Goal: Information Seeking & Learning: Learn about a topic

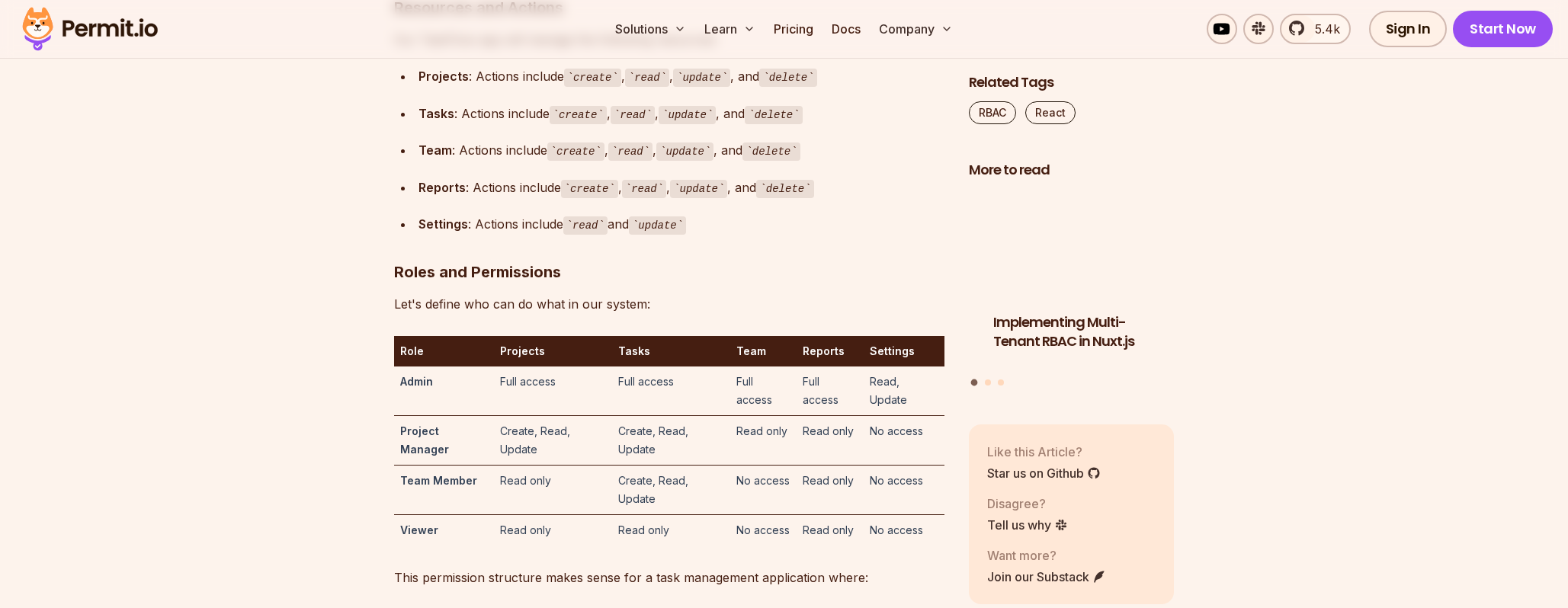
scroll to position [4292, 0]
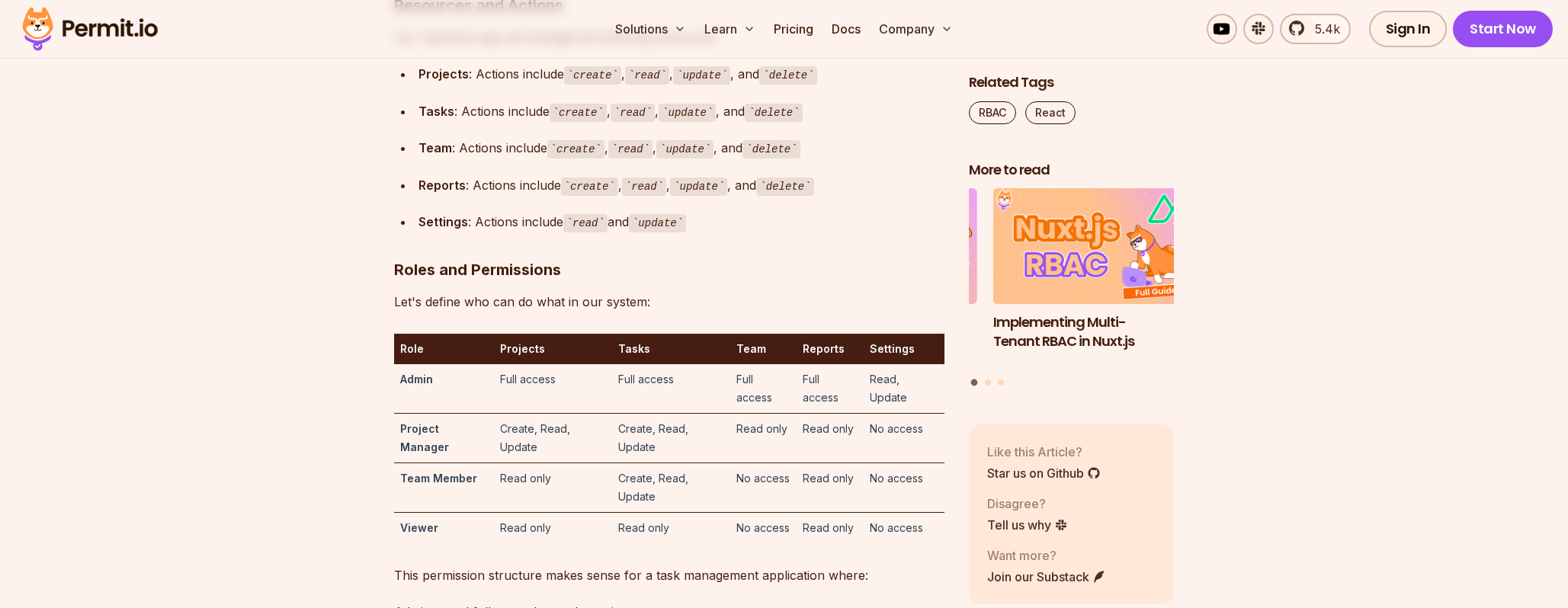
click at [400, 18] on h3 "Resources and Actions" at bounding box center [669, 5] width 550 height 25
click at [414, 18] on h3 "Resources and Actions" at bounding box center [669, 5] width 550 height 25
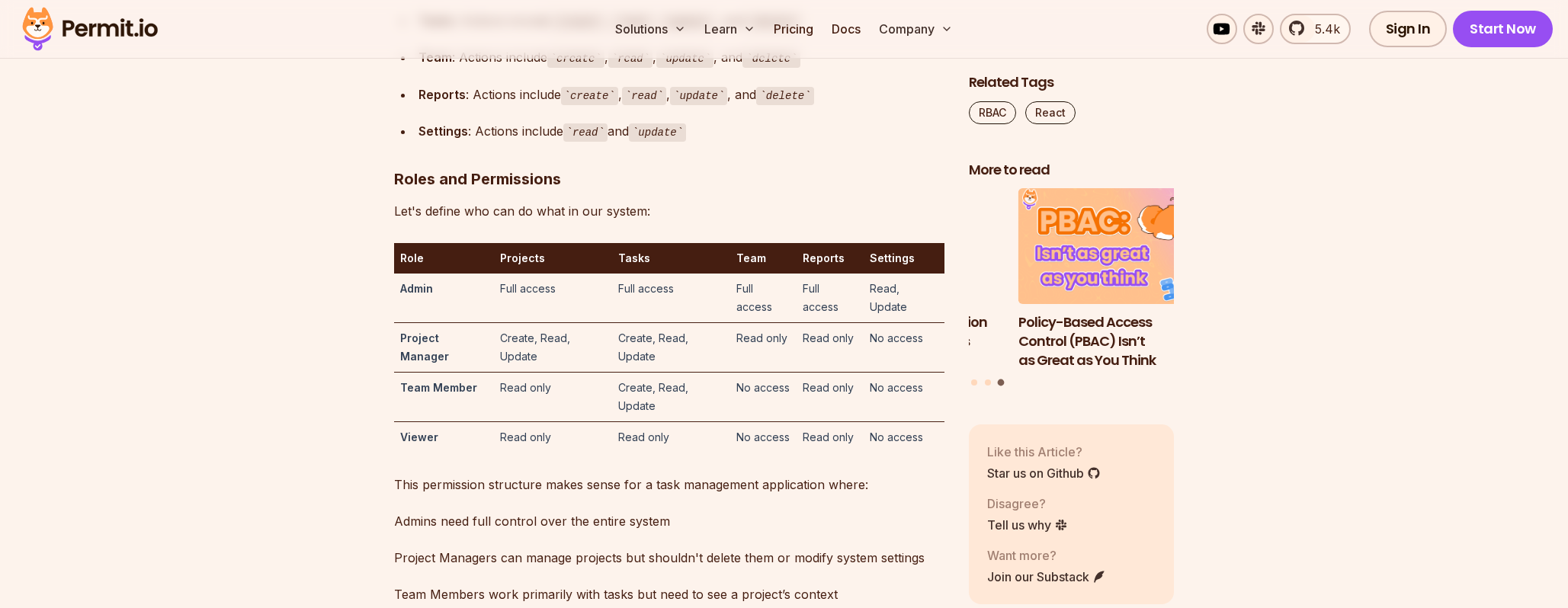
scroll to position [4385, 0]
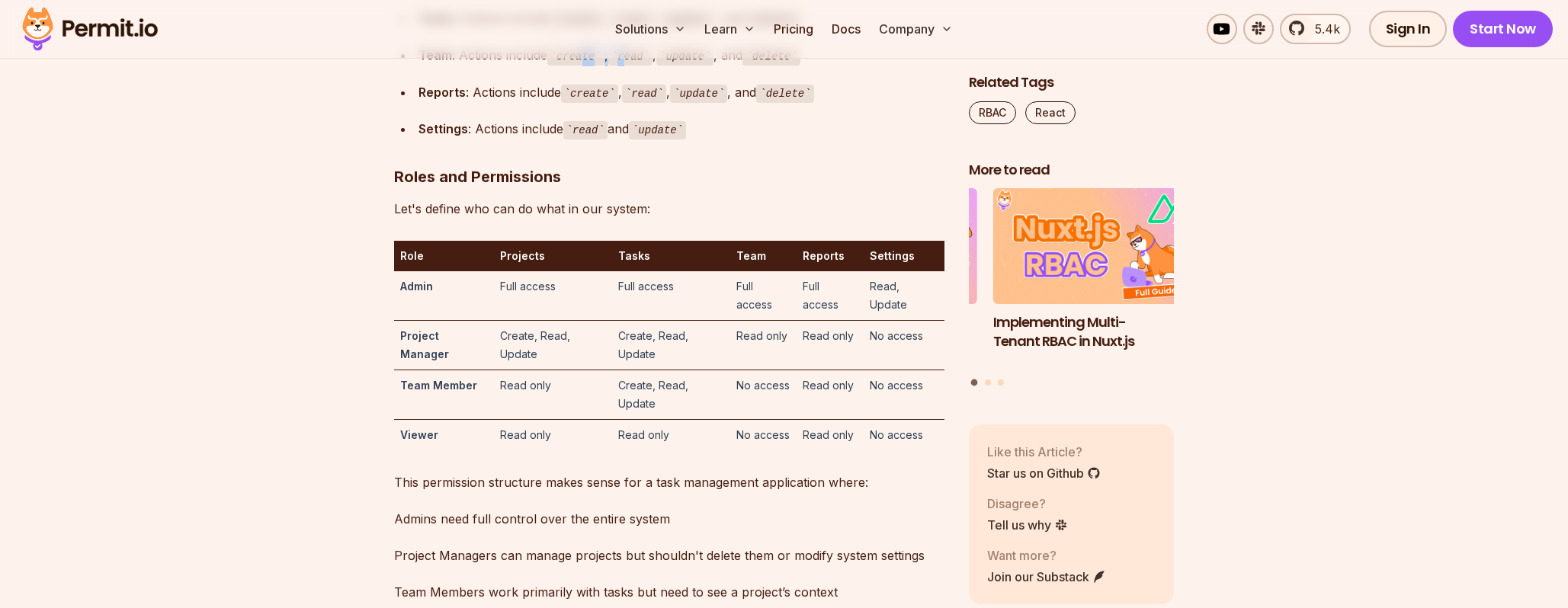
drag, startPoint x: 586, startPoint y: 341, endPoint x: 654, endPoint y: 338, distance: 68.1
click at [654, 66] on div "Team : Actions include create , read , update , and delete" at bounding box center [681, 55] width 526 height 22
click at [621, 29] on code "read" at bounding box center [632, 19] width 44 height 19
drag, startPoint x: 577, startPoint y: 296, endPoint x: 632, endPoint y: 270, distance: 60.8
click at [622, 30] on div "Tasks : Actions include create , read , update , and delete" at bounding box center [681, 19] width 526 height 22
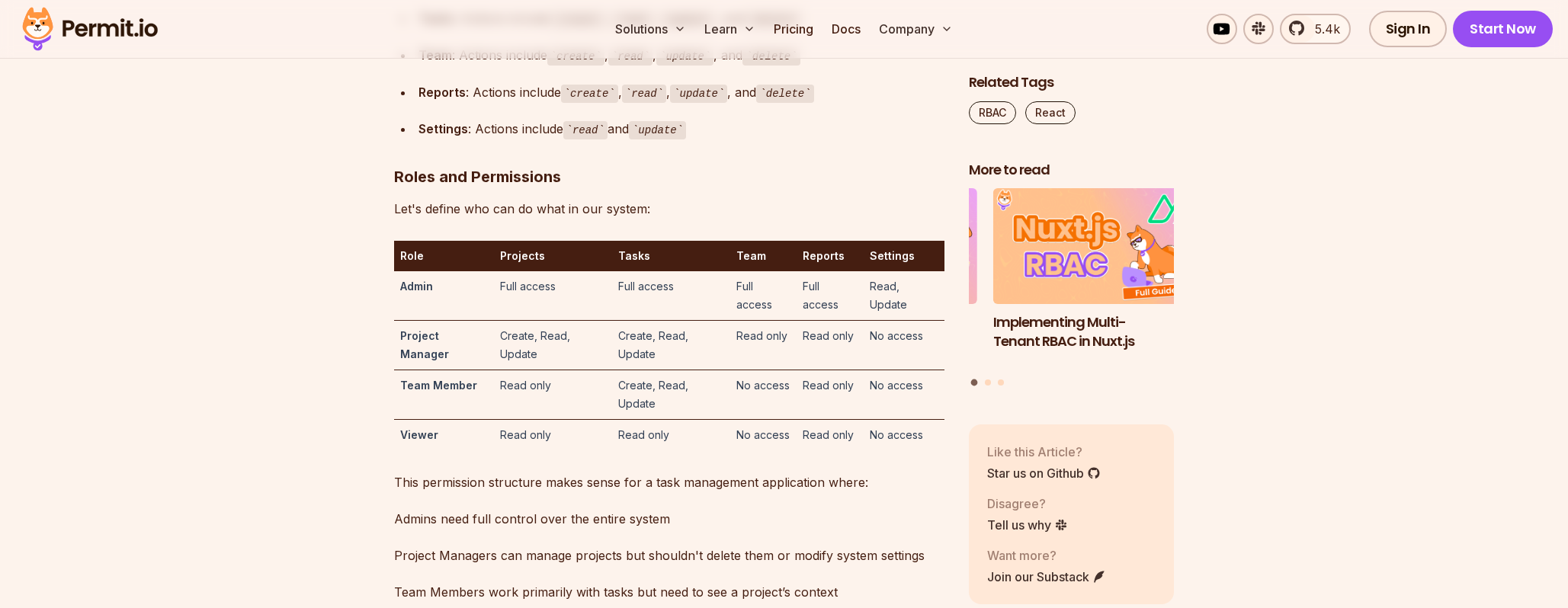
drag, startPoint x: 649, startPoint y: 262, endPoint x: 753, endPoint y: 265, distance: 104.0
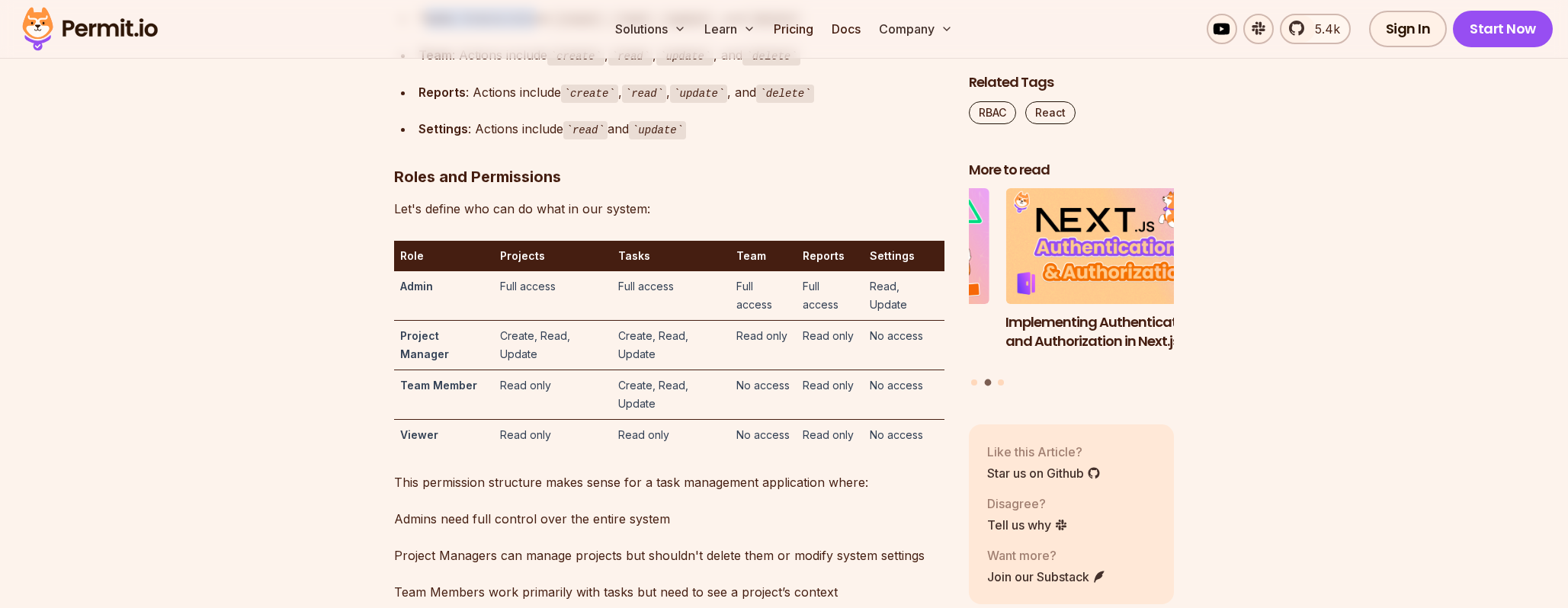
drag, startPoint x: 426, startPoint y: 300, endPoint x: 539, endPoint y: 291, distance: 113.4
click at [539, 30] on div "Tasks : Actions include create , read , update , and delete" at bounding box center [681, 19] width 526 height 22
click at [585, 29] on code "create" at bounding box center [577, 19] width 57 height 19
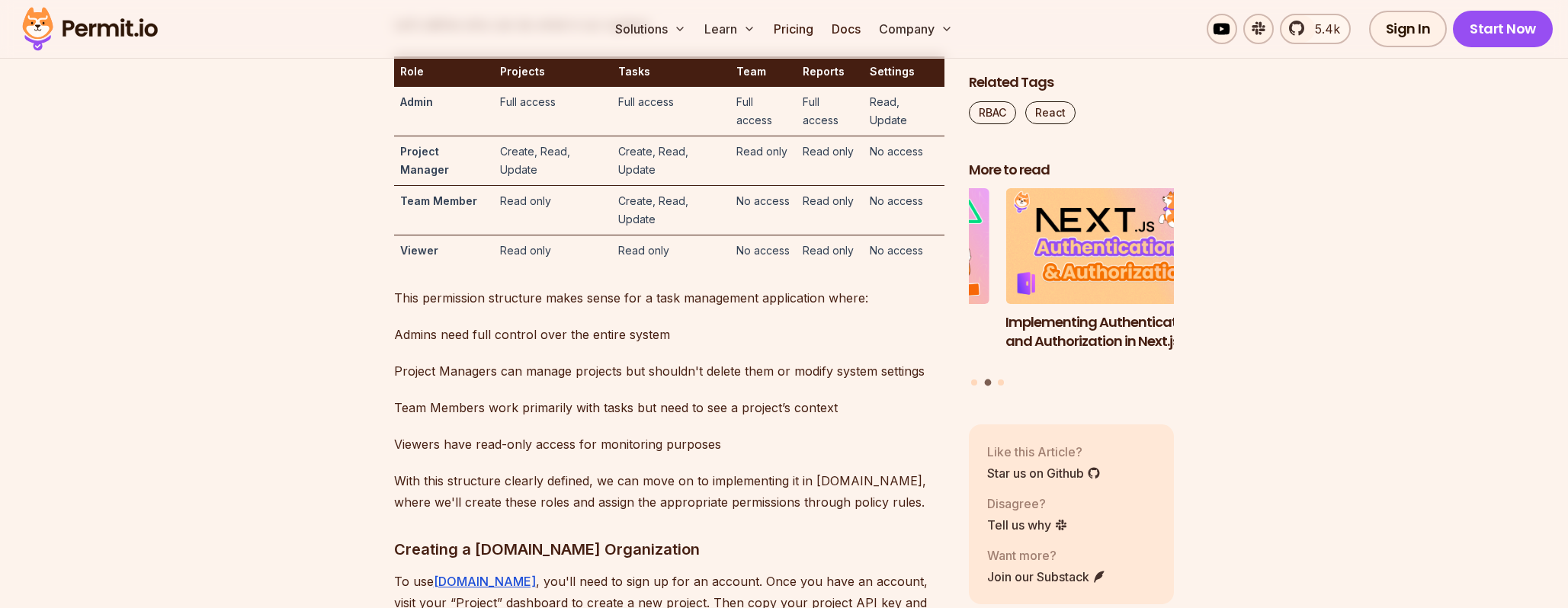
scroll to position [4587, 0]
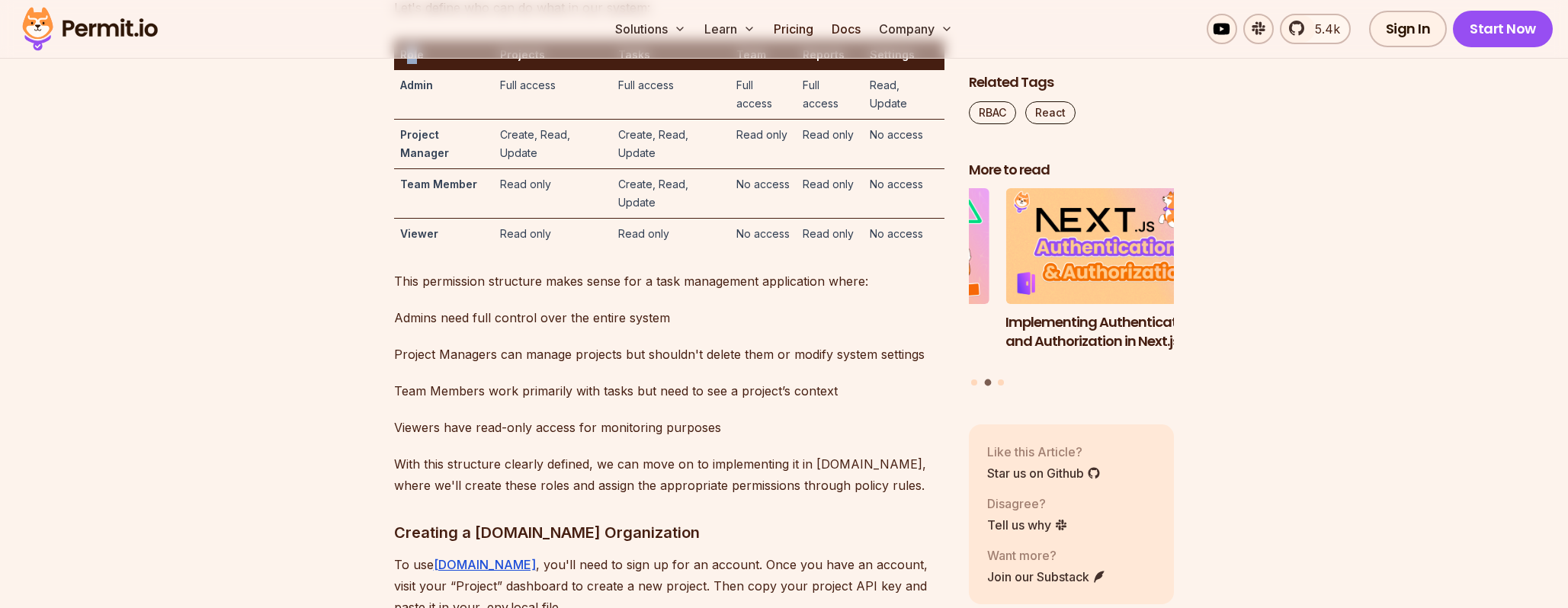
drag, startPoint x: 407, startPoint y: 343, endPoint x: 417, endPoint y: 342, distance: 10.0
click at [417, 70] on th "Role" at bounding box center [444, 55] width 100 height 30
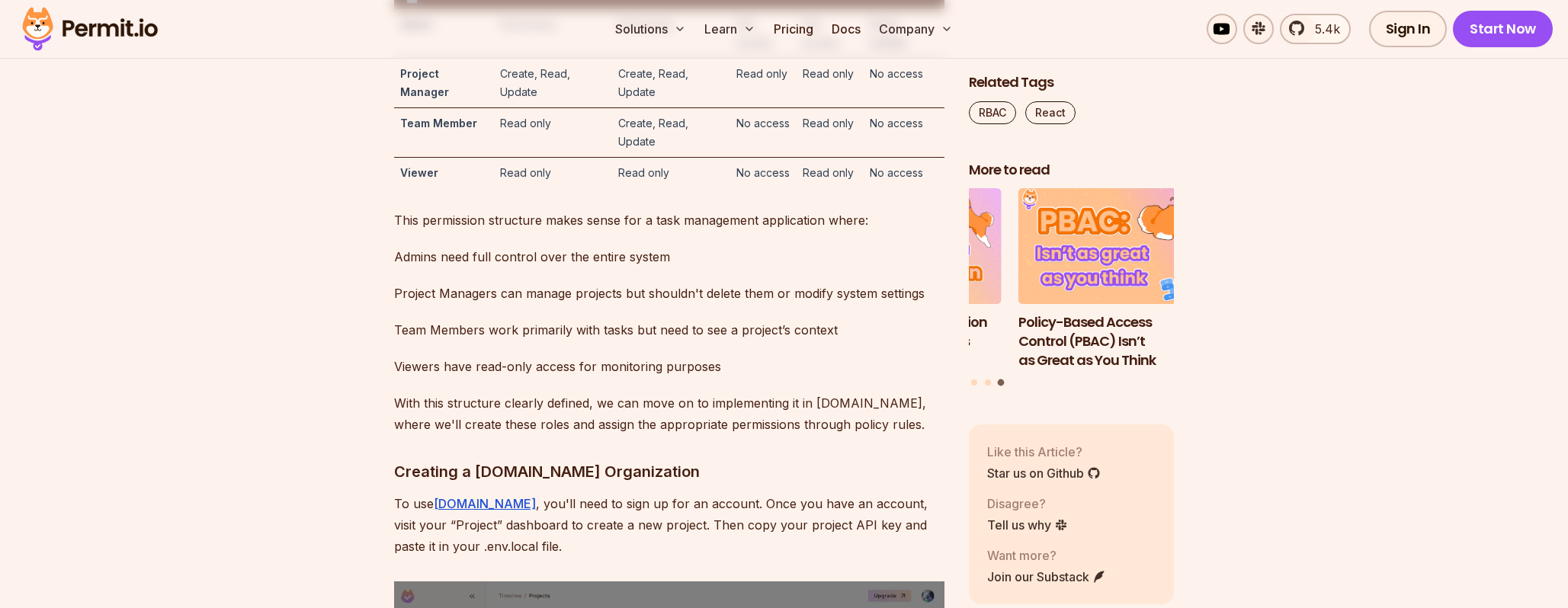
scroll to position [4650, 0]
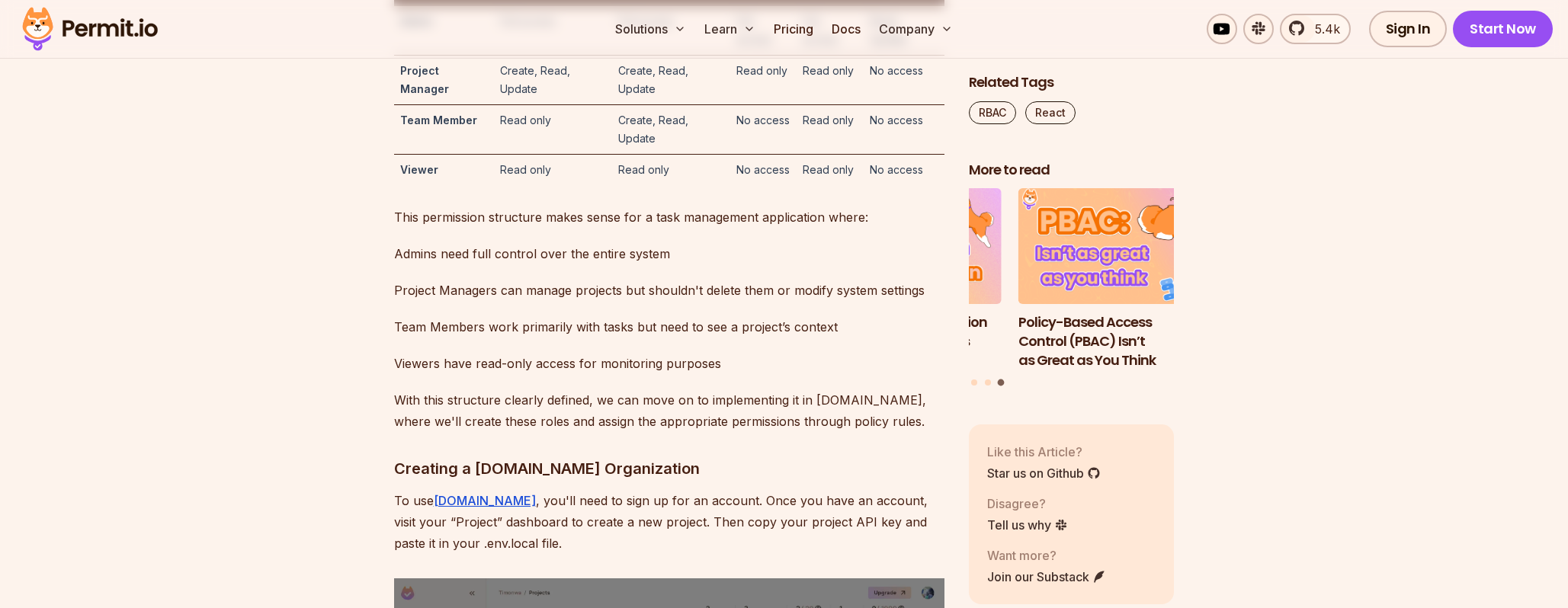
drag, startPoint x: 632, startPoint y: 268, endPoint x: 735, endPoint y: 278, distance: 103.5
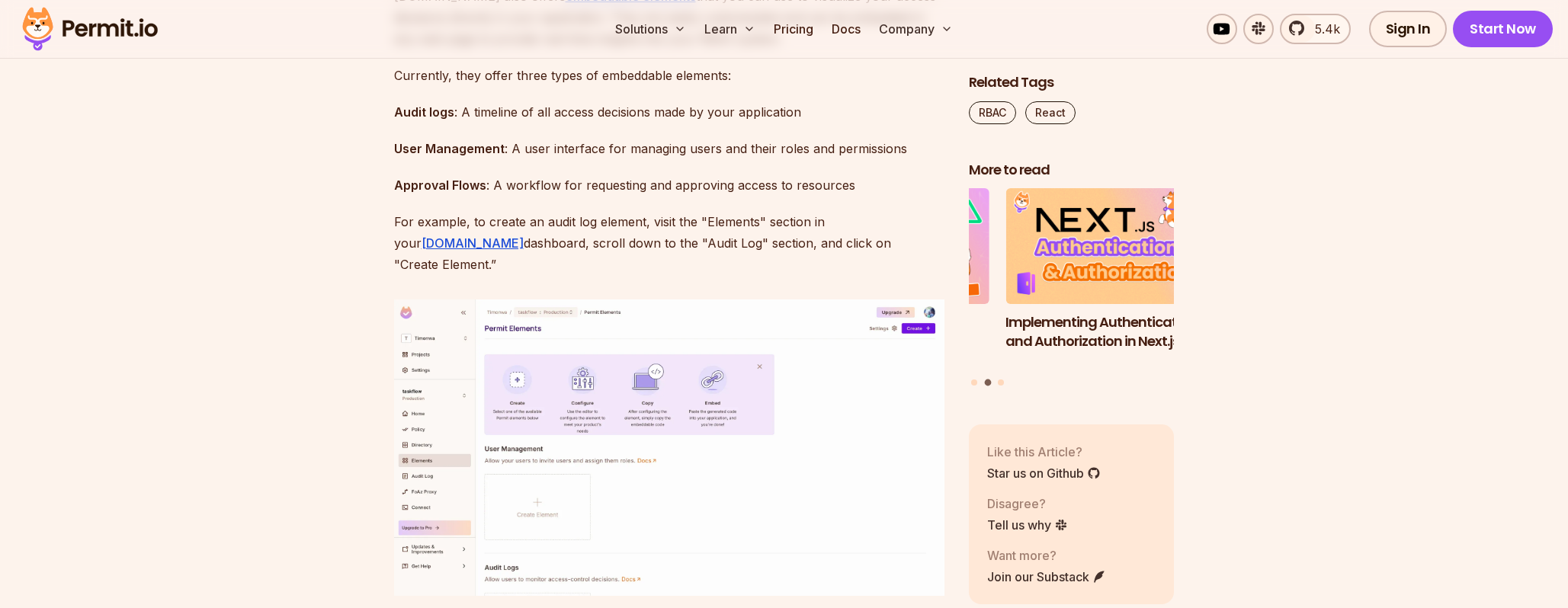
scroll to position [15558, 0]
